Goal: Task Accomplishment & Management: Manage account settings

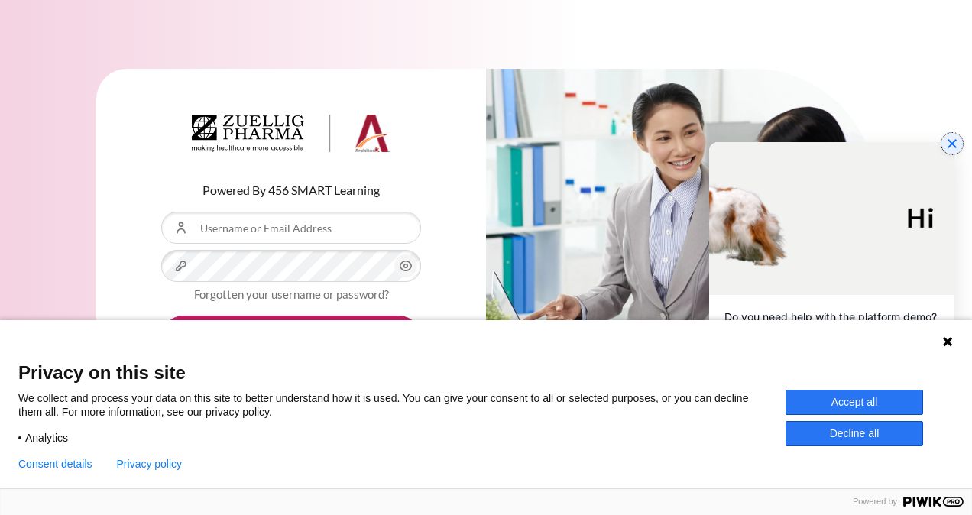
click at [954, 144] on icon "Close chat widget" at bounding box center [952, 143] width 15 height 15
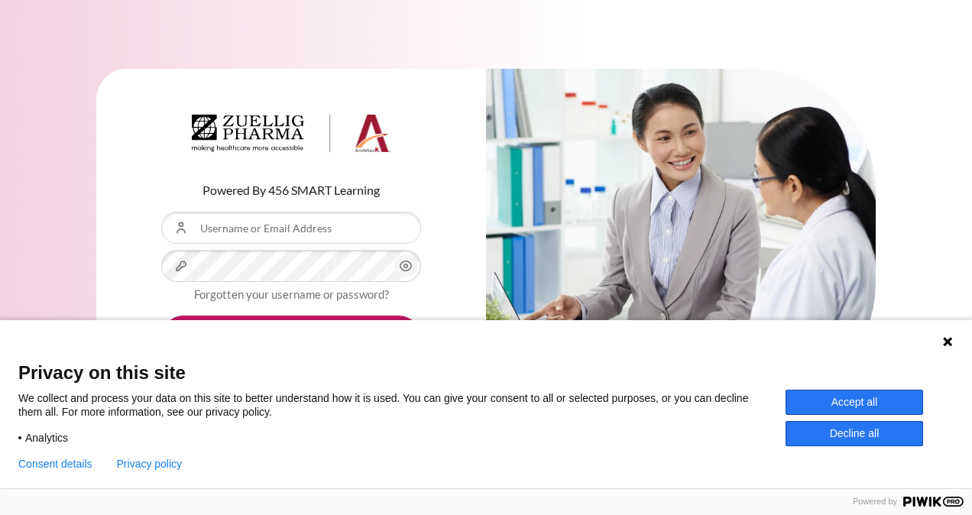
click at [853, 402] on button "Accept all" at bounding box center [855, 402] width 138 height 25
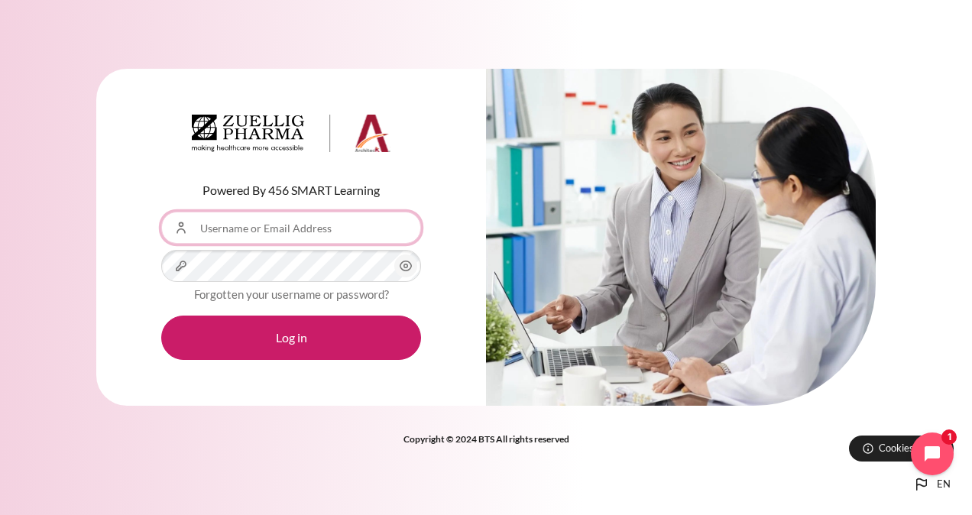
click at [245, 228] on input "Username or Email Address" at bounding box center [291, 228] width 260 height 32
type input "[EMAIL_ADDRESS][DOMAIN_NAME]"
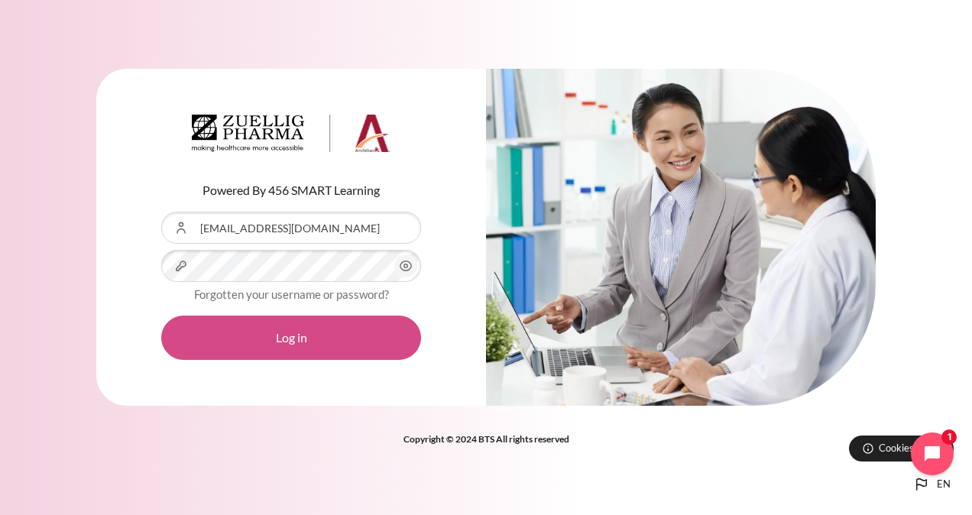
click at [287, 340] on button "Log in" at bounding box center [291, 338] width 260 height 44
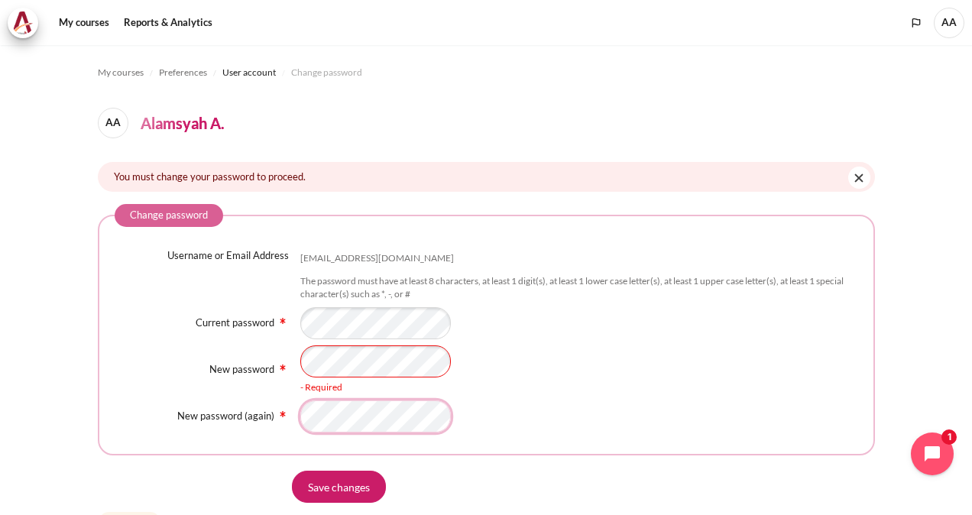
click at [310, 423] on fieldset "Change password Username or Email Address [EMAIL_ADDRESS][DOMAIN_NAME] The pass…" at bounding box center [486, 329] width 777 height 251
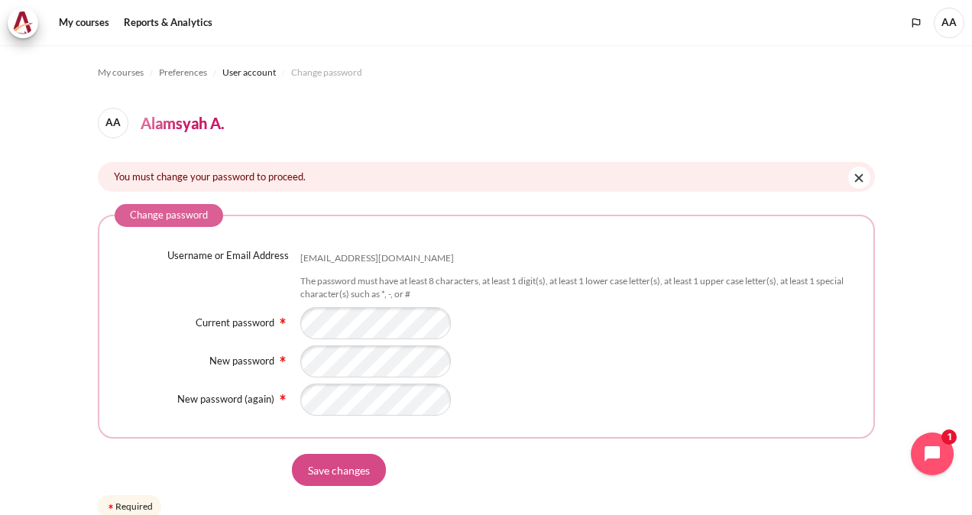
click at [330, 468] on input "Save changes" at bounding box center [339, 470] width 94 height 32
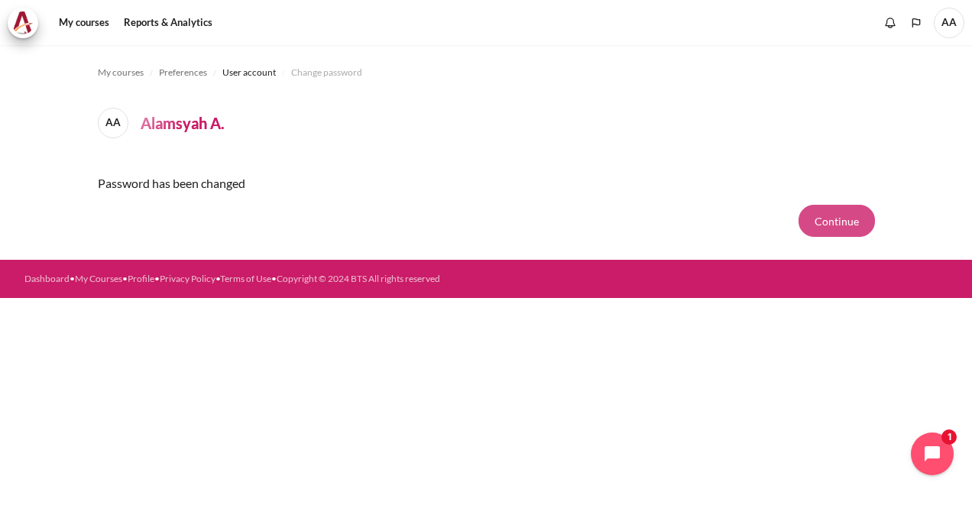
click at [832, 218] on button "Continue" at bounding box center [837, 221] width 76 height 32
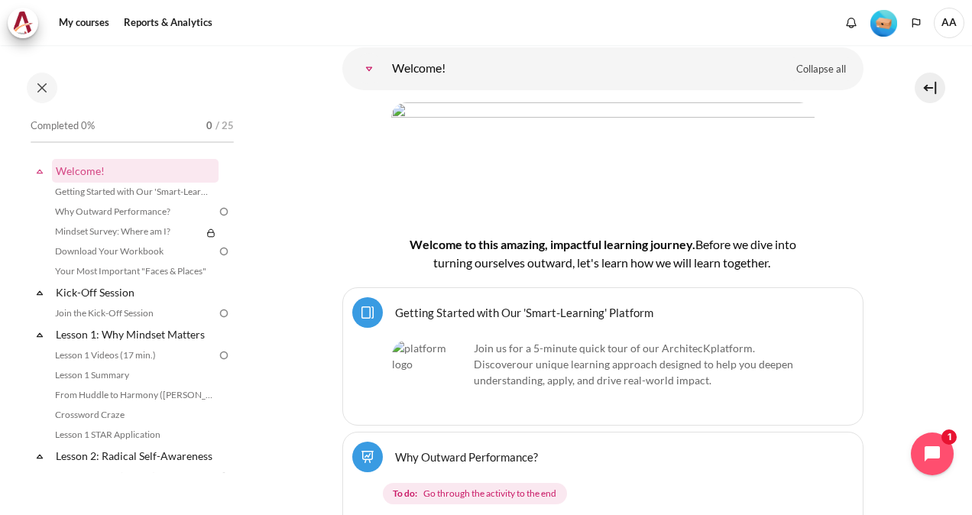
scroll to position [214, 0]
